Goal: Information Seeking & Learning: Learn about a topic

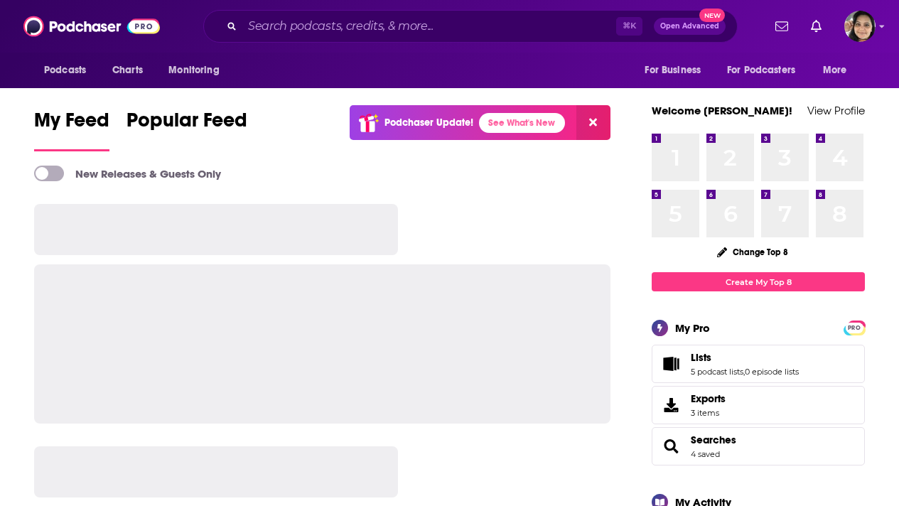
click at [267, 28] on input "Search podcasts, credits, & more..." at bounding box center [429, 26] width 374 height 23
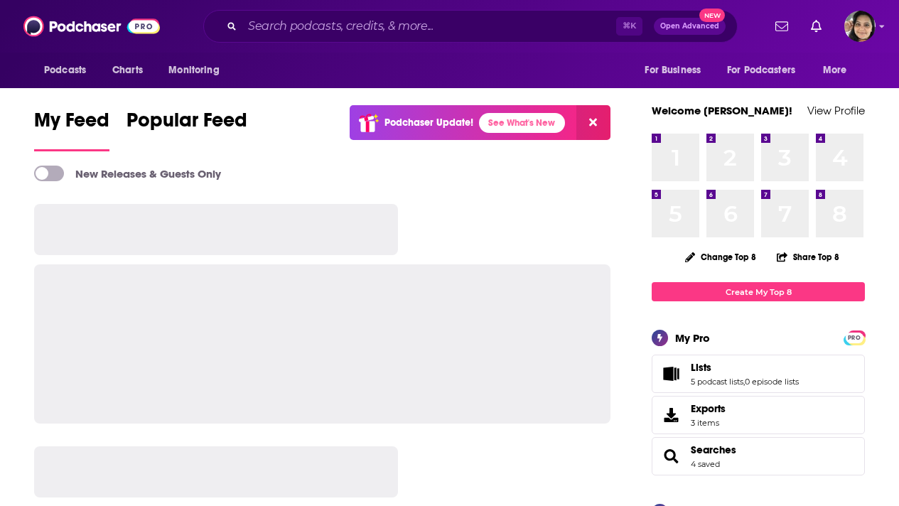
click at [317, 26] on input "Search podcasts, credits, & more..." at bounding box center [429, 26] width 374 height 23
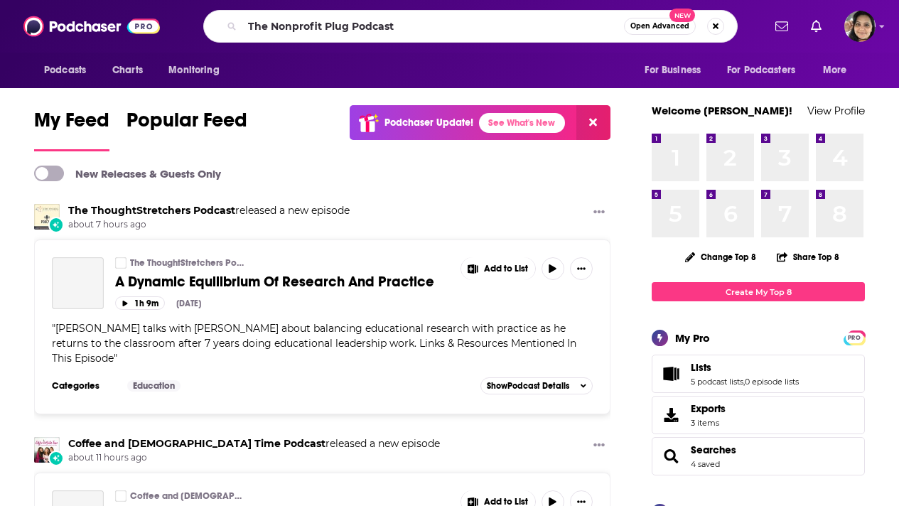
type input "The Nonprofit Plug Podcast"
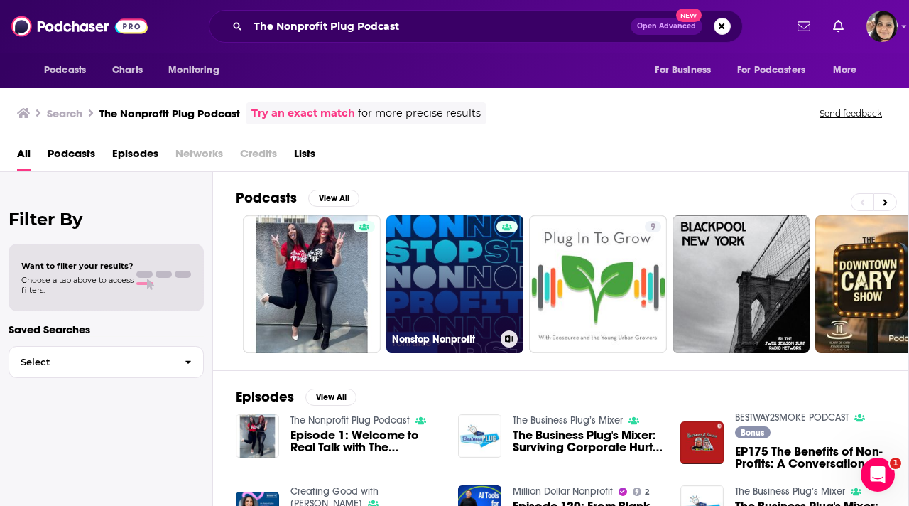
click at [459, 263] on link "Nonstop Nonprofit" at bounding box center [455, 284] width 138 height 138
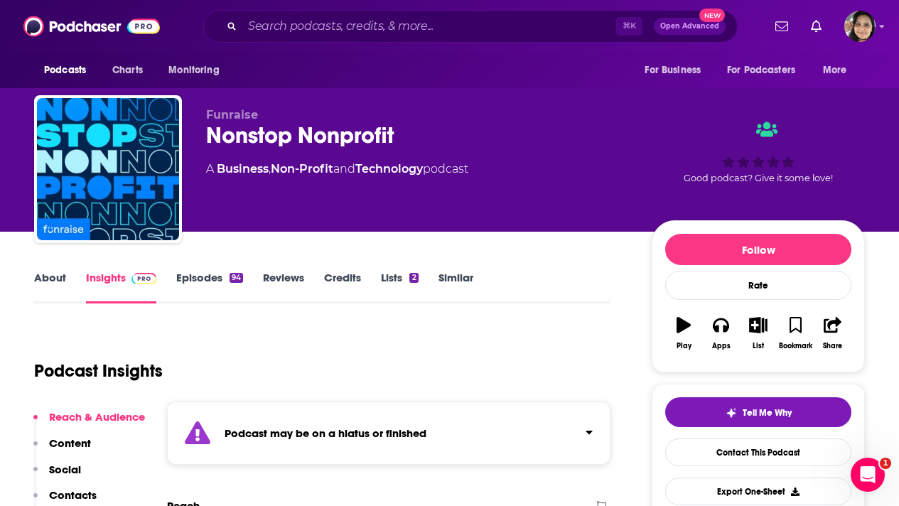
scroll to position [216, 0]
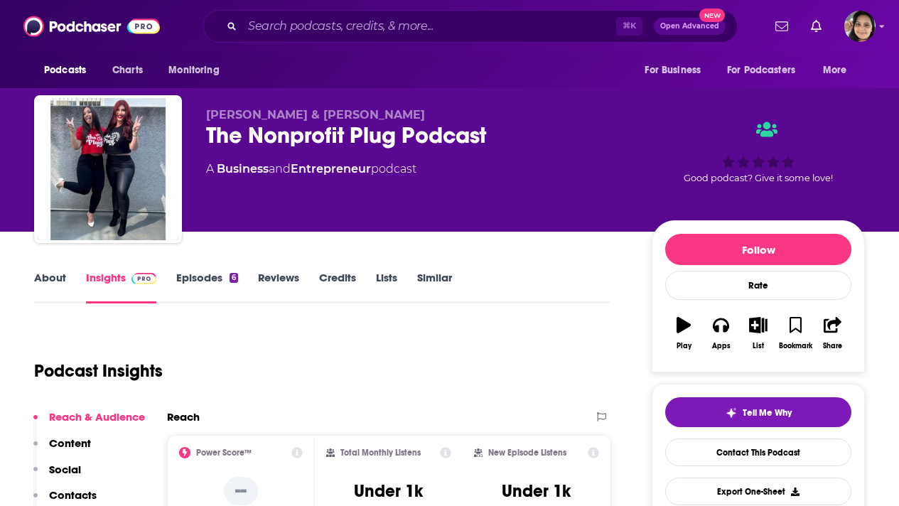
click at [206, 278] on link "Episodes 6" at bounding box center [207, 287] width 62 height 33
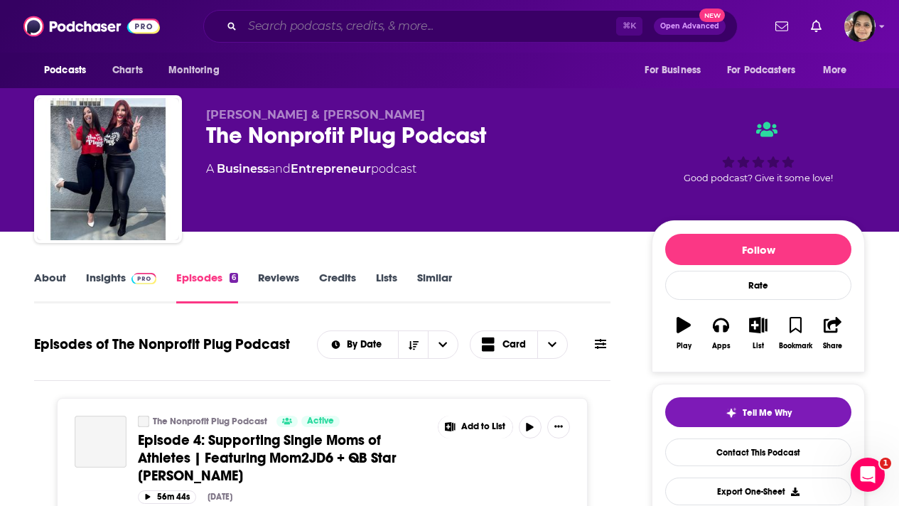
click at [338, 24] on input "Search podcasts, credits, & more..." at bounding box center [429, 26] width 374 height 23
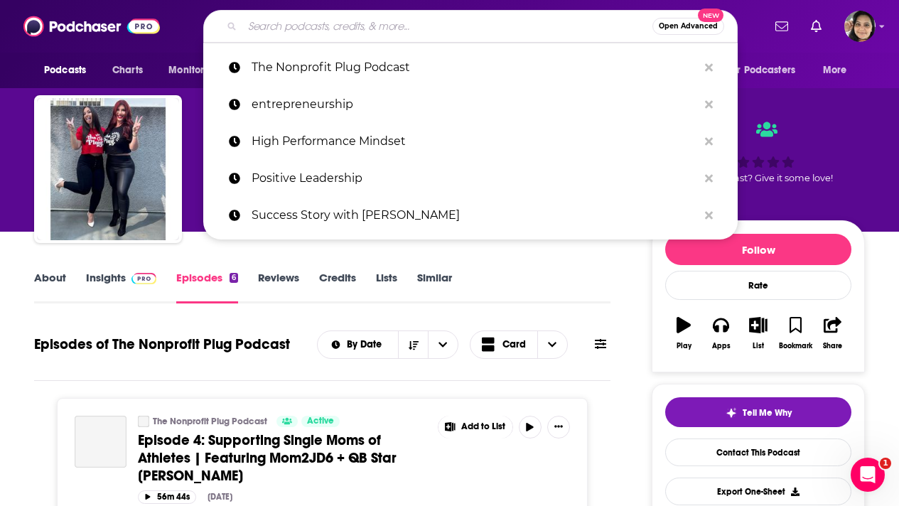
paste input "Nonprofit on the Rocks"
type input "Nonprofit on the Rocks"
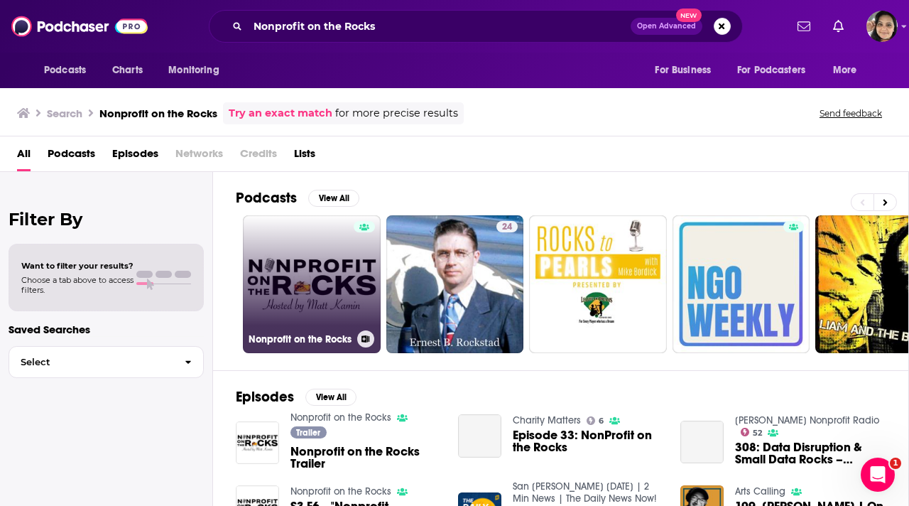
click at [278, 284] on link "Nonprofit on the Rocks" at bounding box center [312, 284] width 138 height 138
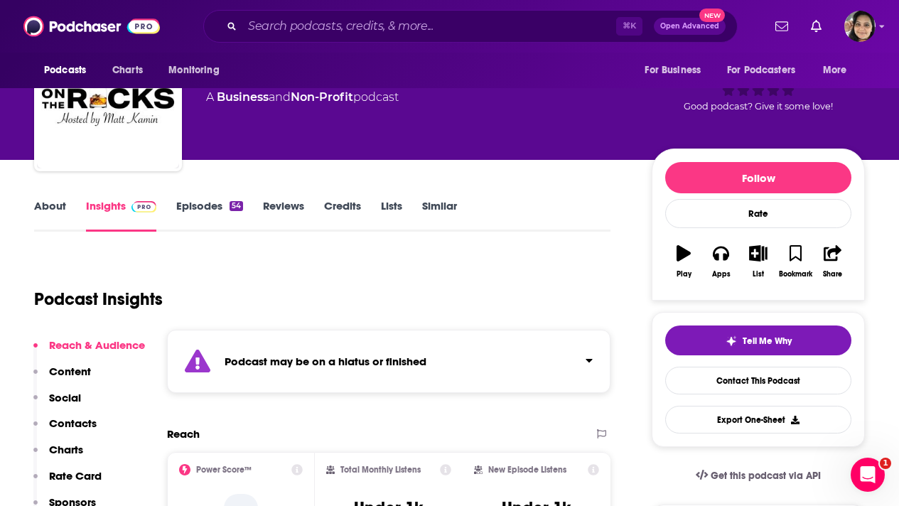
scroll to position [49, 0]
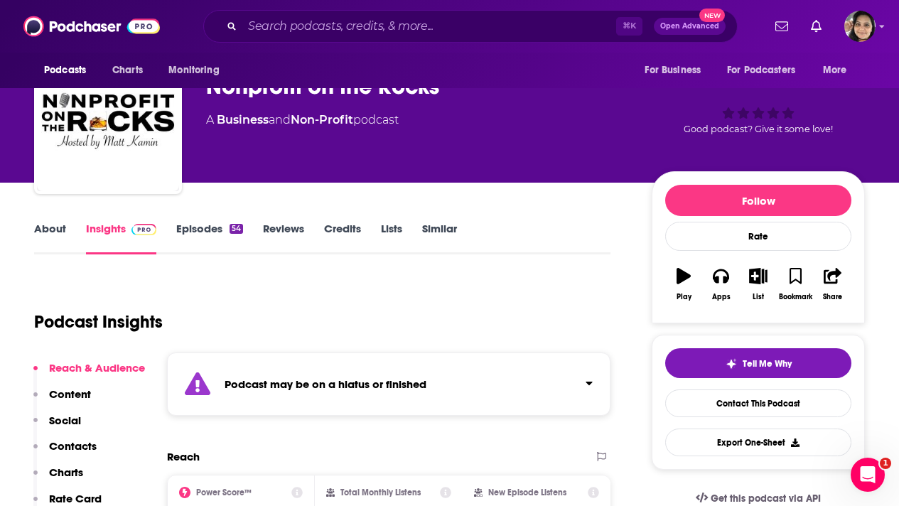
click at [201, 230] on link "Episodes 54" at bounding box center [209, 238] width 67 height 33
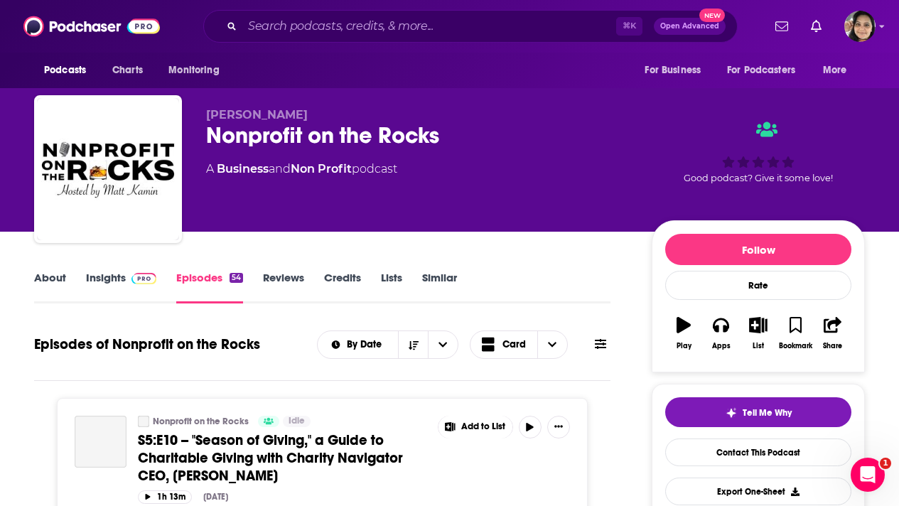
scroll to position [205, 0]
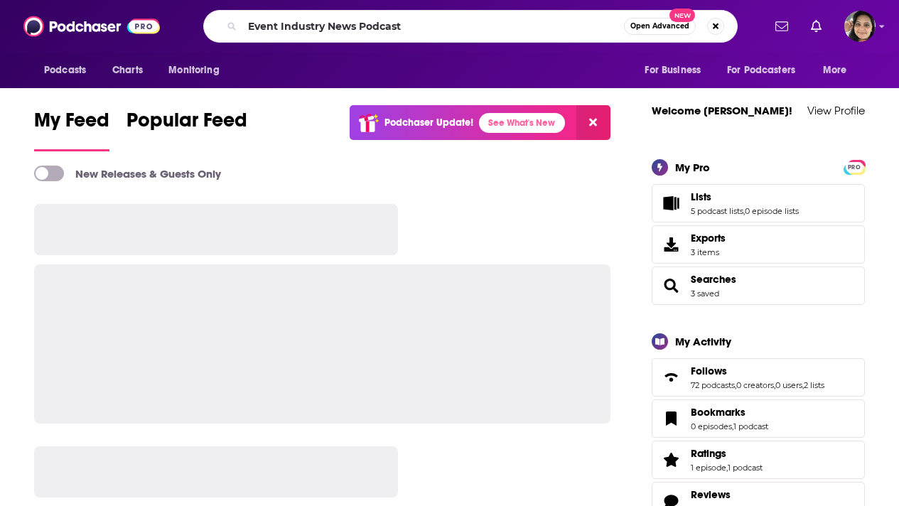
type input "Event Industry News Podcast"
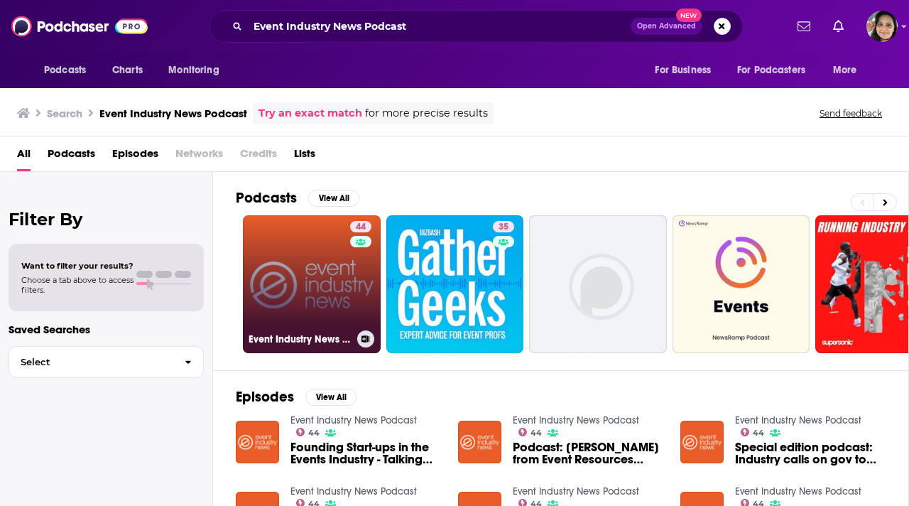
click at [303, 293] on link "44 Event Industry News Podcast" at bounding box center [312, 284] width 138 height 138
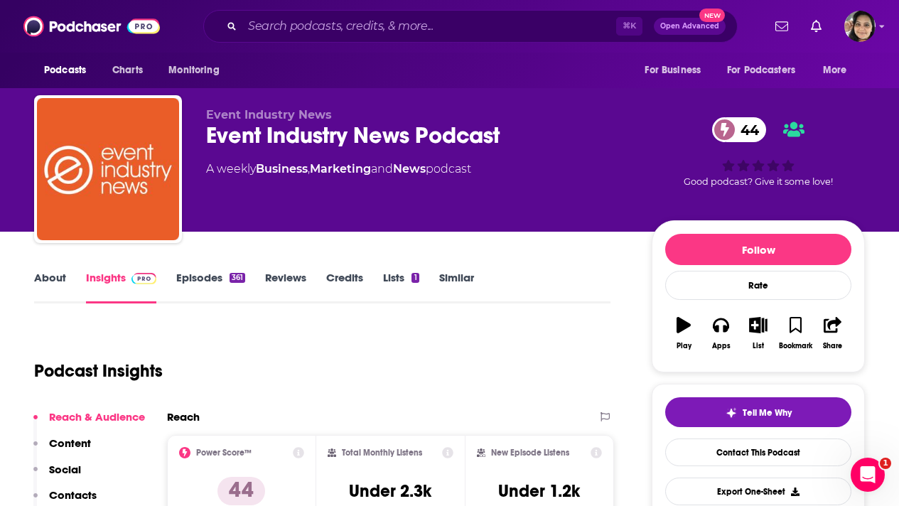
click at [49, 279] on link "About" at bounding box center [50, 287] width 32 height 33
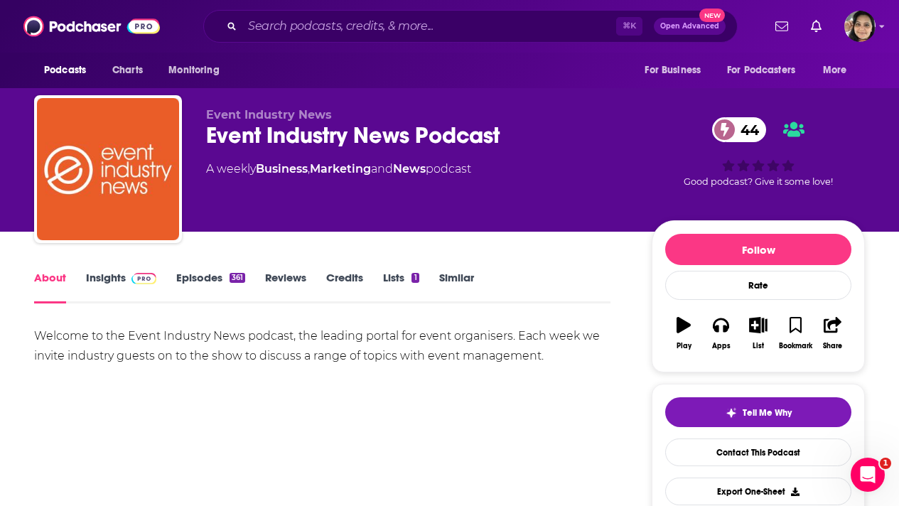
click at [110, 274] on link "Insights" at bounding box center [121, 287] width 70 height 33
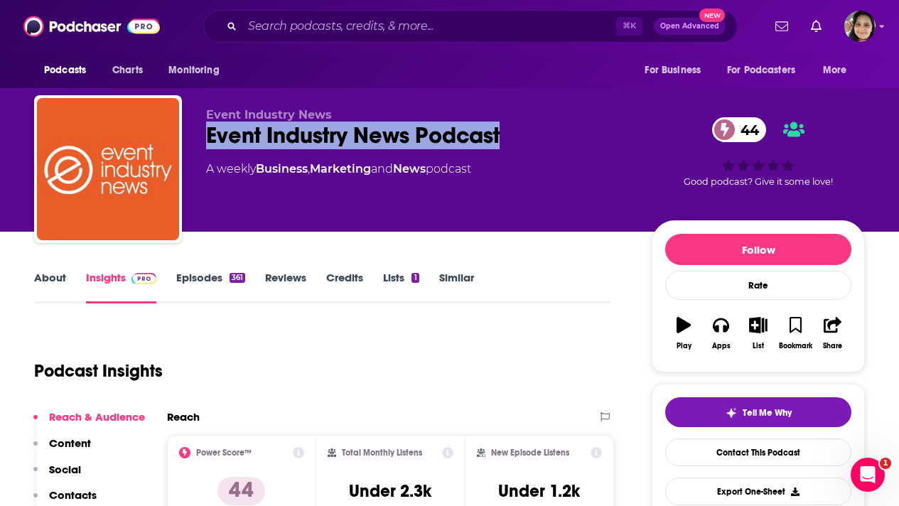
drag, startPoint x: 505, startPoint y: 134, endPoint x: 201, endPoint y: 138, distance: 304.1
click at [201, 138] on div "Event Industry News Event Industry News Podcast 44 A weekly Business , Marketin…" at bounding box center [449, 171] width 830 height 153
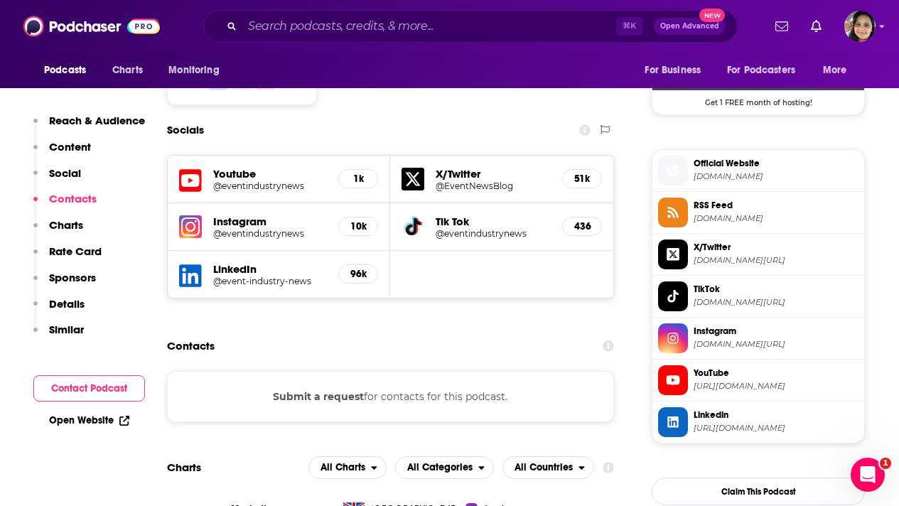
scroll to position [1187, 0]
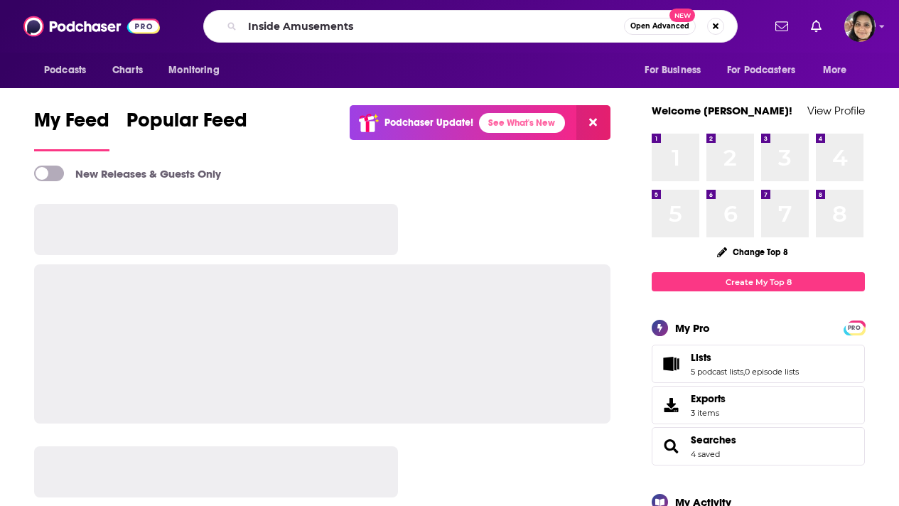
type input "Inside Amusements"
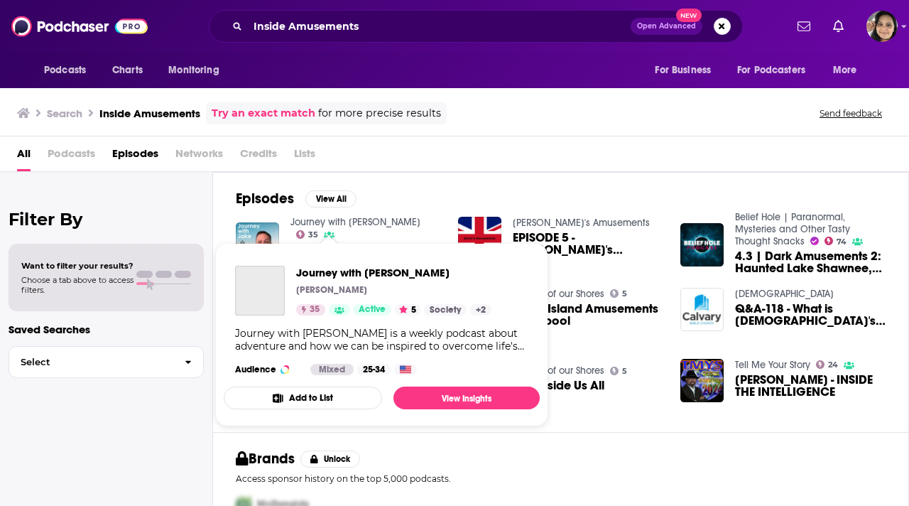
click at [332, 220] on link "Journey with Jake" at bounding box center [356, 222] width 130 height 12
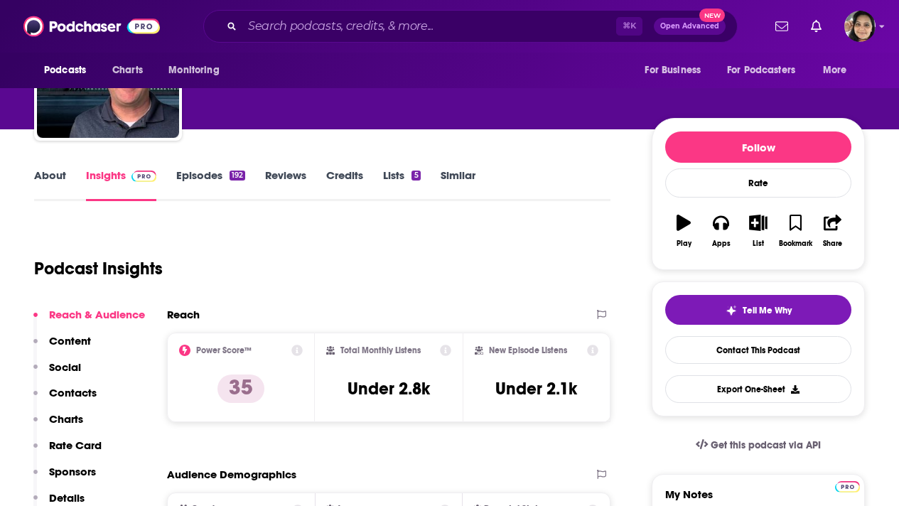
scroll to position [103, 0]
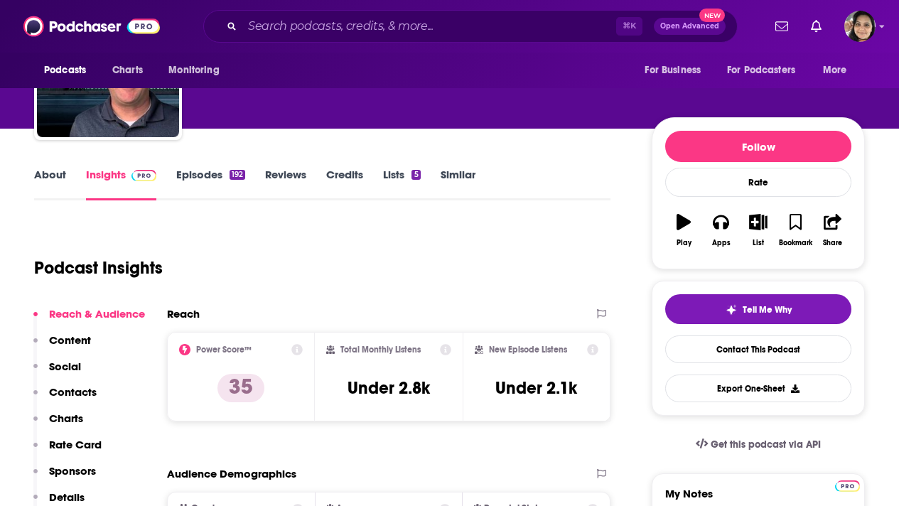
click at [41, 179] on link "About" at bounding box center [50, 184] width 32 height 33
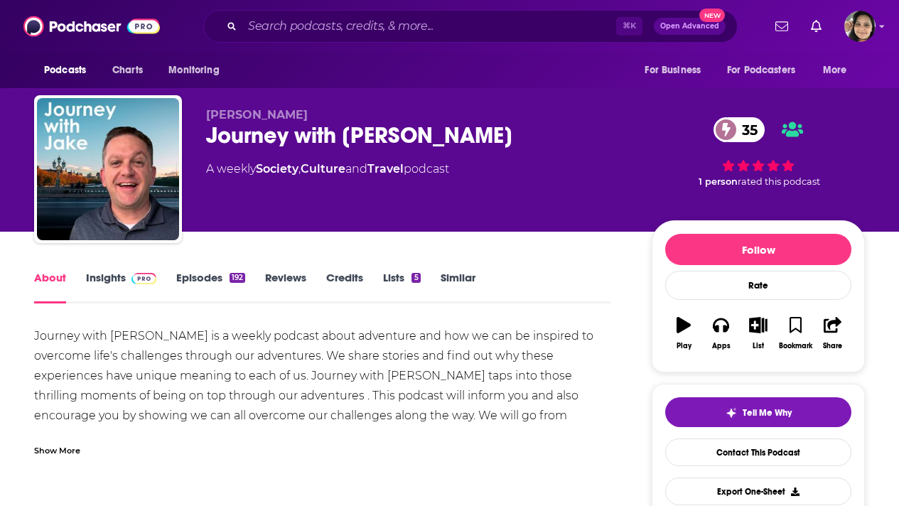
scroll to position [28, 0]
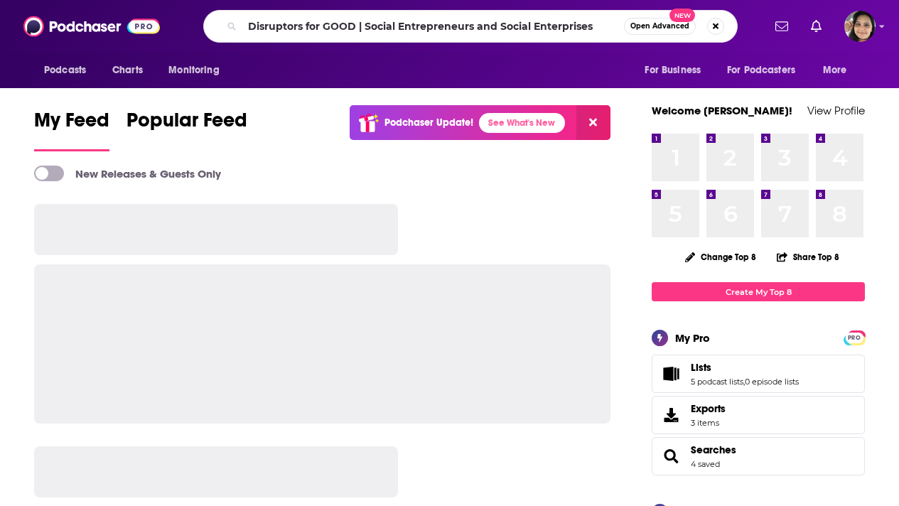
type input "Disruptors for GOOD | Social Entrepreneurs and Social Enterprises"
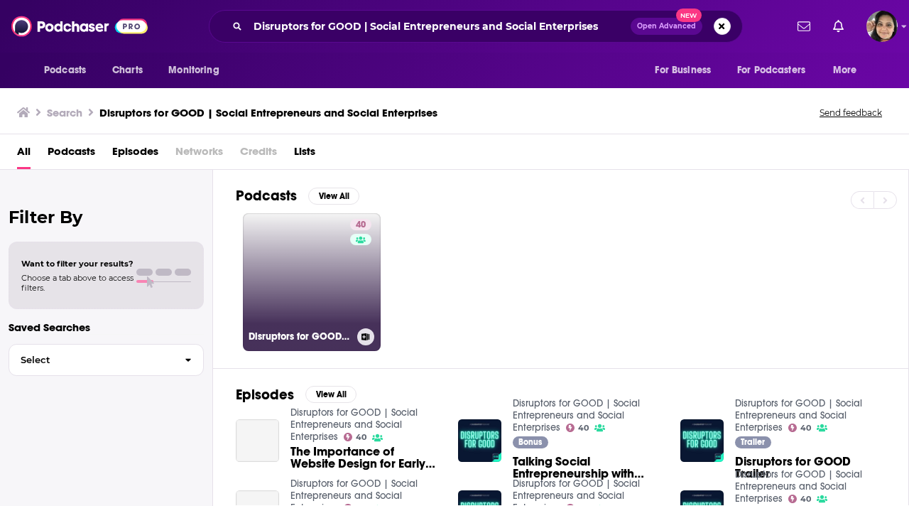
click at [283, 267] on link "40 Disruptors for GOOD | Social Entrepreneurs and Social Enterprises" at bounding box center [312, 282] width 138 height 138
